Goal: Subscribe to service/newsletter

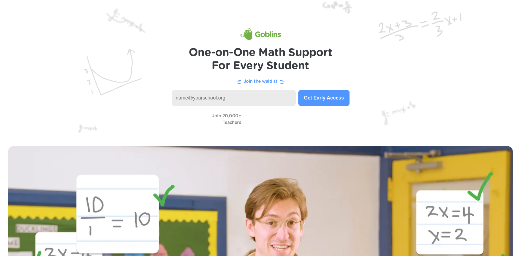
click at [212, 98] on input at bounding box center [234, 98] width 124 height 16
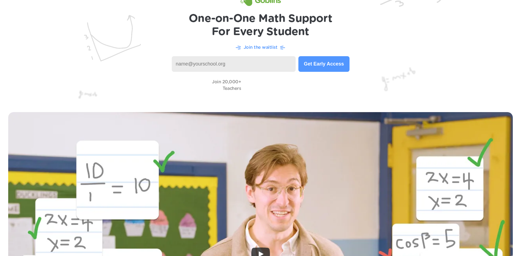
scroll to position [36, 0]
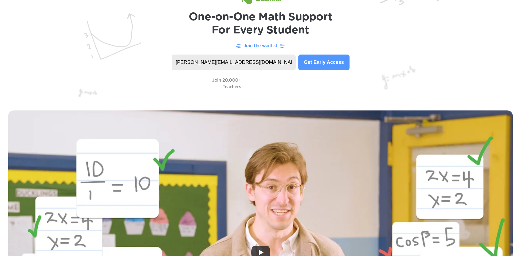
type input "[PERSON_NAME][EMAIL_ADDRESS][DOMAIN_NAME]"
click at [325, 68] on button "Get Early Access" at bounding box center [324, 62] width 51 height 16
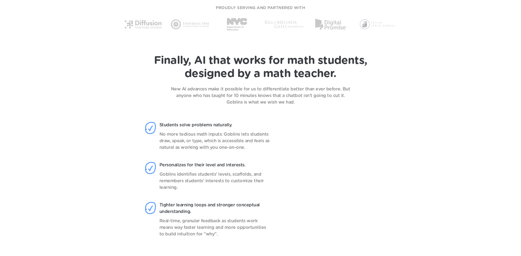
scroll to position [441, 0]
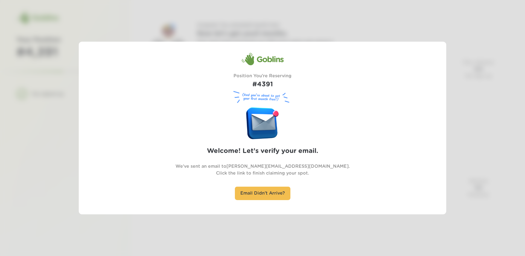
click at [484, 47] on div at bounding box center [262, 128] width 525 height 256
drag, startPoint x: 157, startPoint y: 34, endPoint x: 109, endPoint y: 1, distance: 58.3
click at [156, 34] on div at bounding box center [262, 128] width 525 height 256
click at [169, 1] on div at bounding box center [262, 128] width 525 height 256
